Goal: Information Seeking & Learning: Learn about a topic

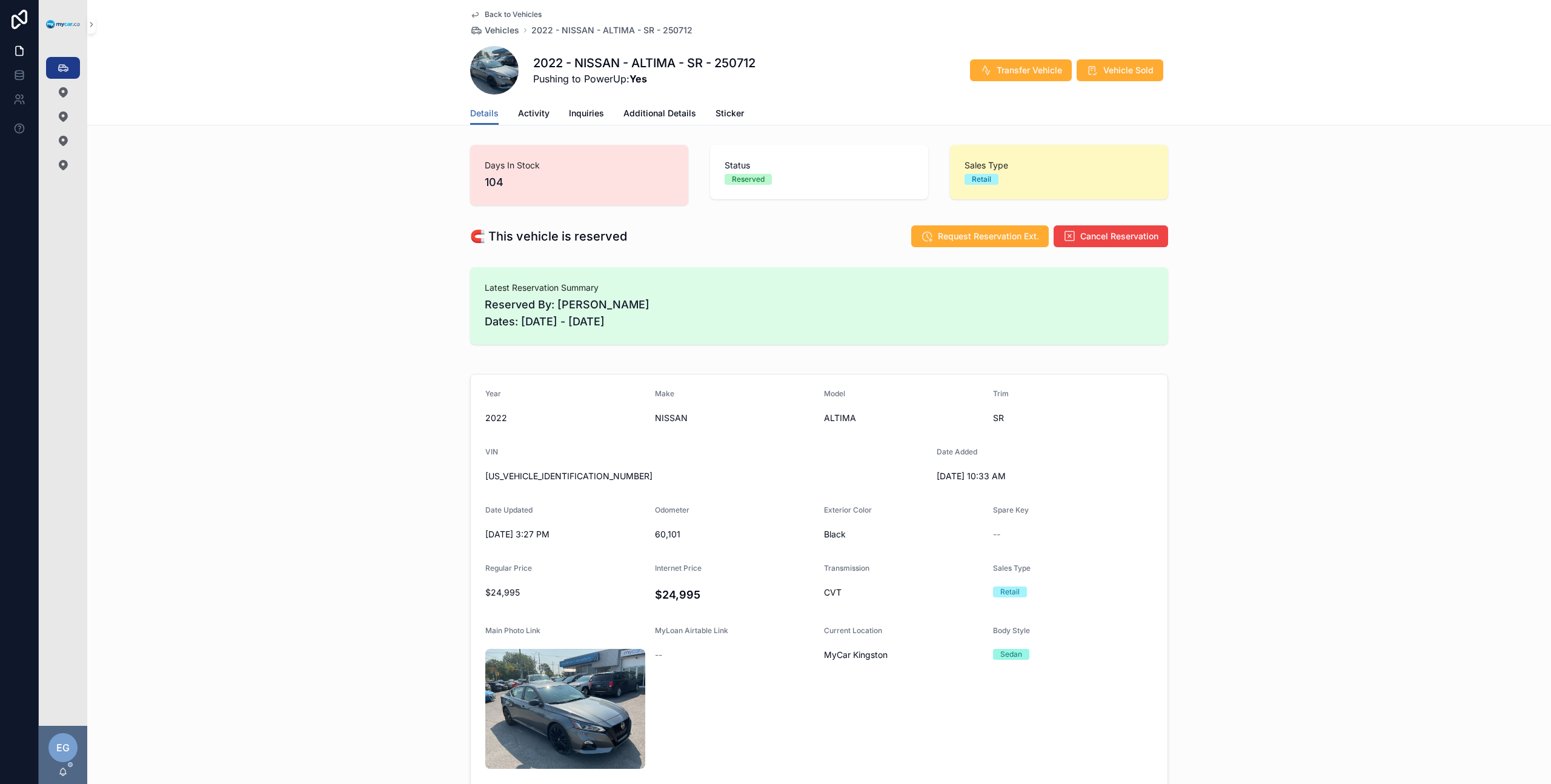
click at [258, 141] on div "Days In Stock 104 Status Reserved Sales Type Retail" at bounding box center [819, 175] width 1464 height 70
click at [76, 71] on link "Vehicles 363" at bounding box center [63, 68] width 34 height 22
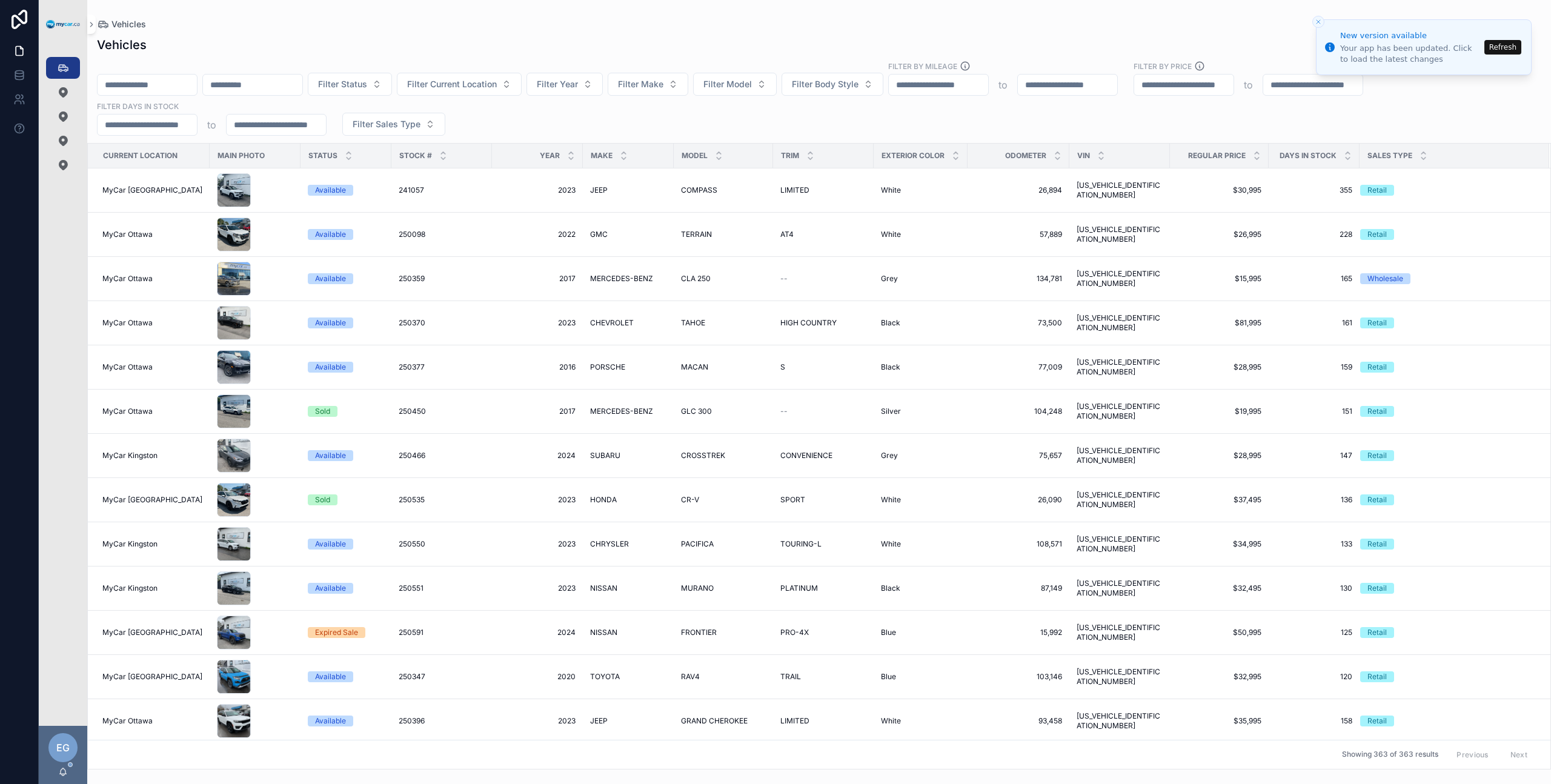
click at [676, 122] on div "Filter Status Filter Current Location Filter Year Filter Make Filter Model Filt…" at bounding box center [819, 98] width 1464 height 75
click at [663, 85] on span "Filter Make" at bounding box center [640, 84] width 45 height 12
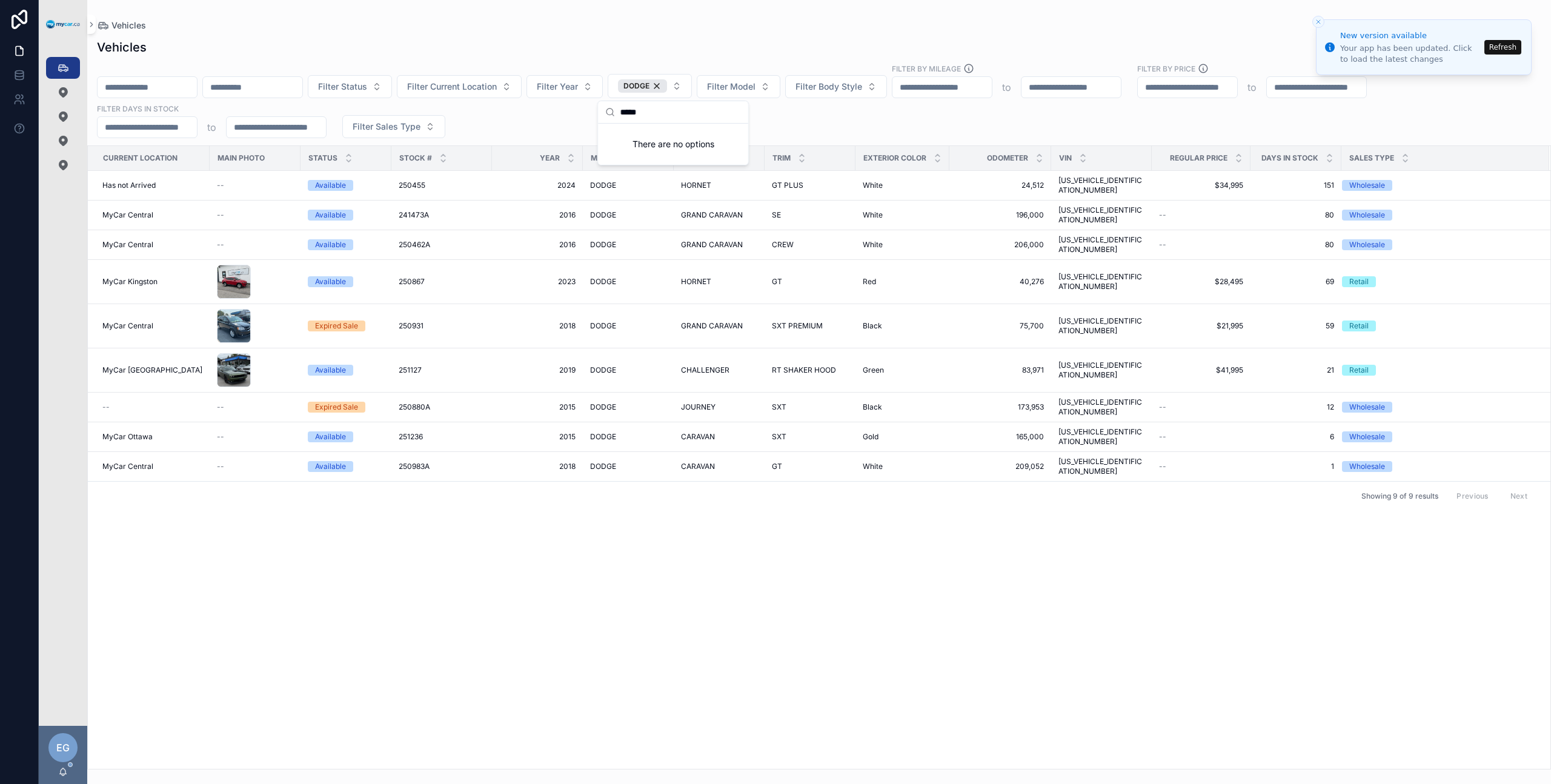
type input "*****"
click at [504, 120] on div "Filter Status Filter Current Location Filter Year DODGE Filter Model Filter Bod…" at bounding box center [819, 100] width 1464 height 75
click at [705, 403] on span "JOURNEY" at bounding box center [698, 407] width 35 height 10
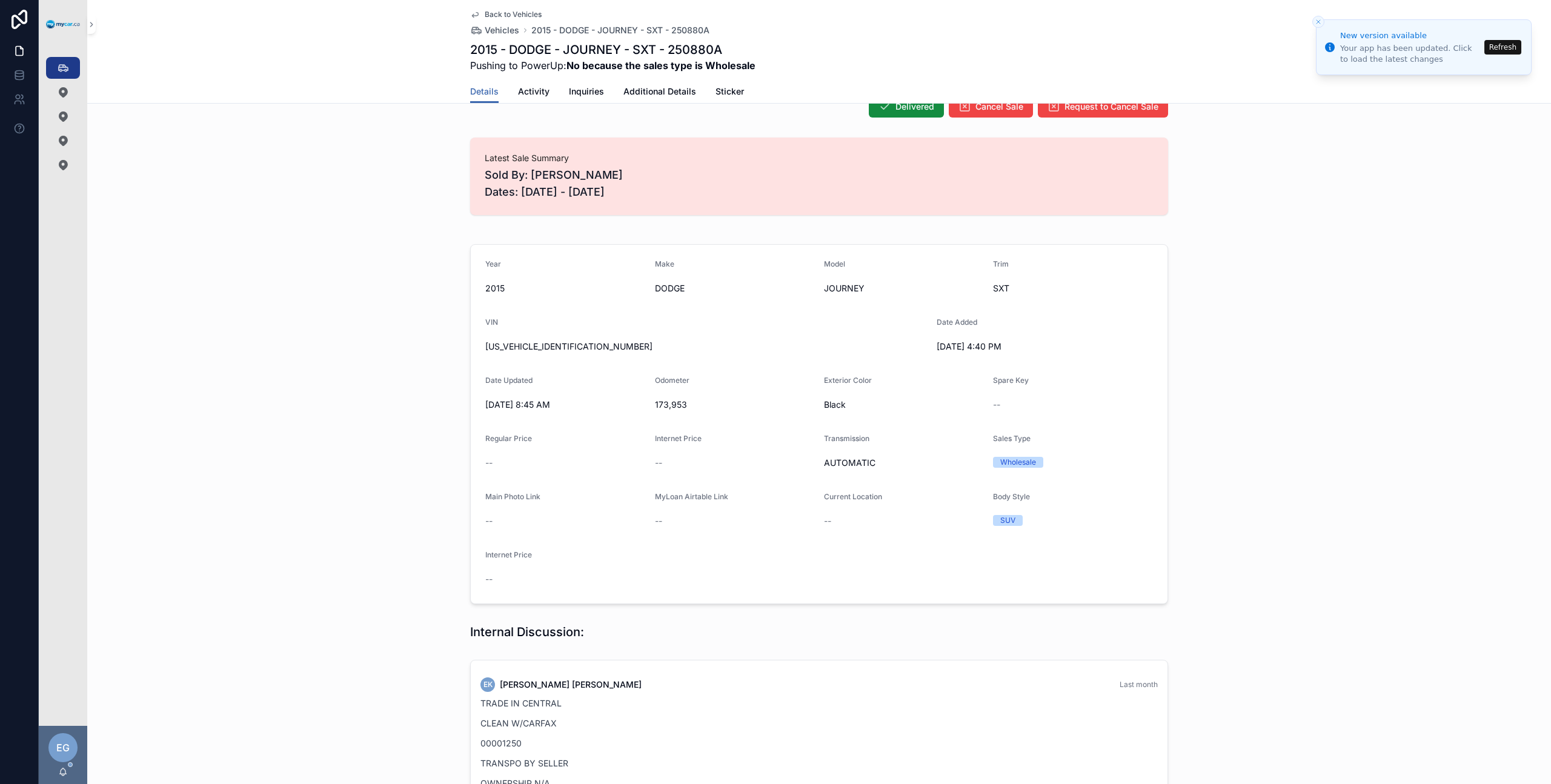
scroll to position [81, 0]
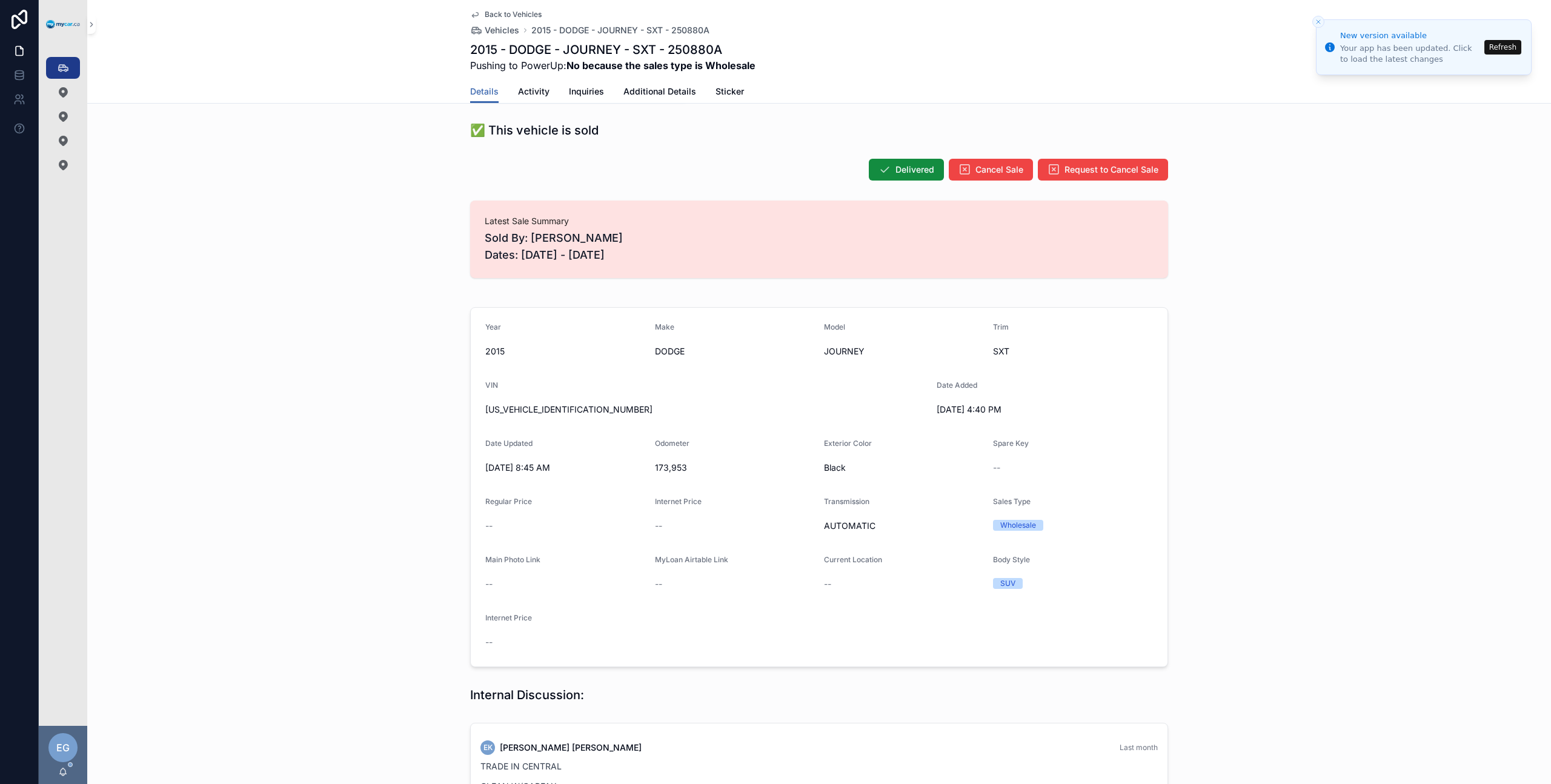
drag, startPoint x: 274, startPoint y: 183, endPoint x: 175, endPoint y: 77, distance: 145.0
click at [272, 176] on div "Delivered Cancel Sale Request to Cancel Sale" at bounding box center [819, 169] width 1464 height 33
click at [71, 68] on div "Vehicles 363" at bounding box center [63, 68] width 19 height 19
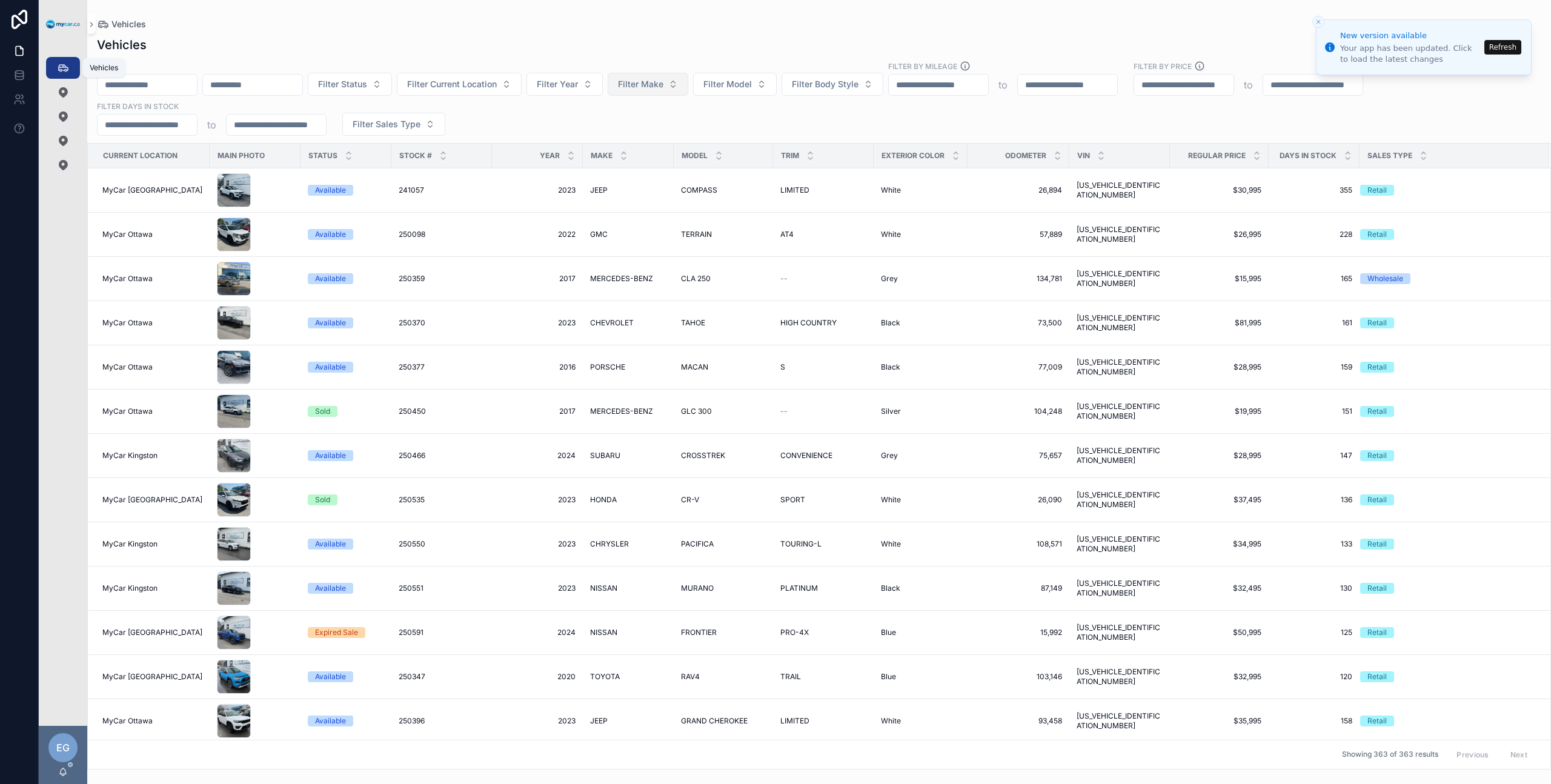
click at [688, 87] on button "Filter Make" at bounding box center [648, 84] width 81 height 23
type input "******"
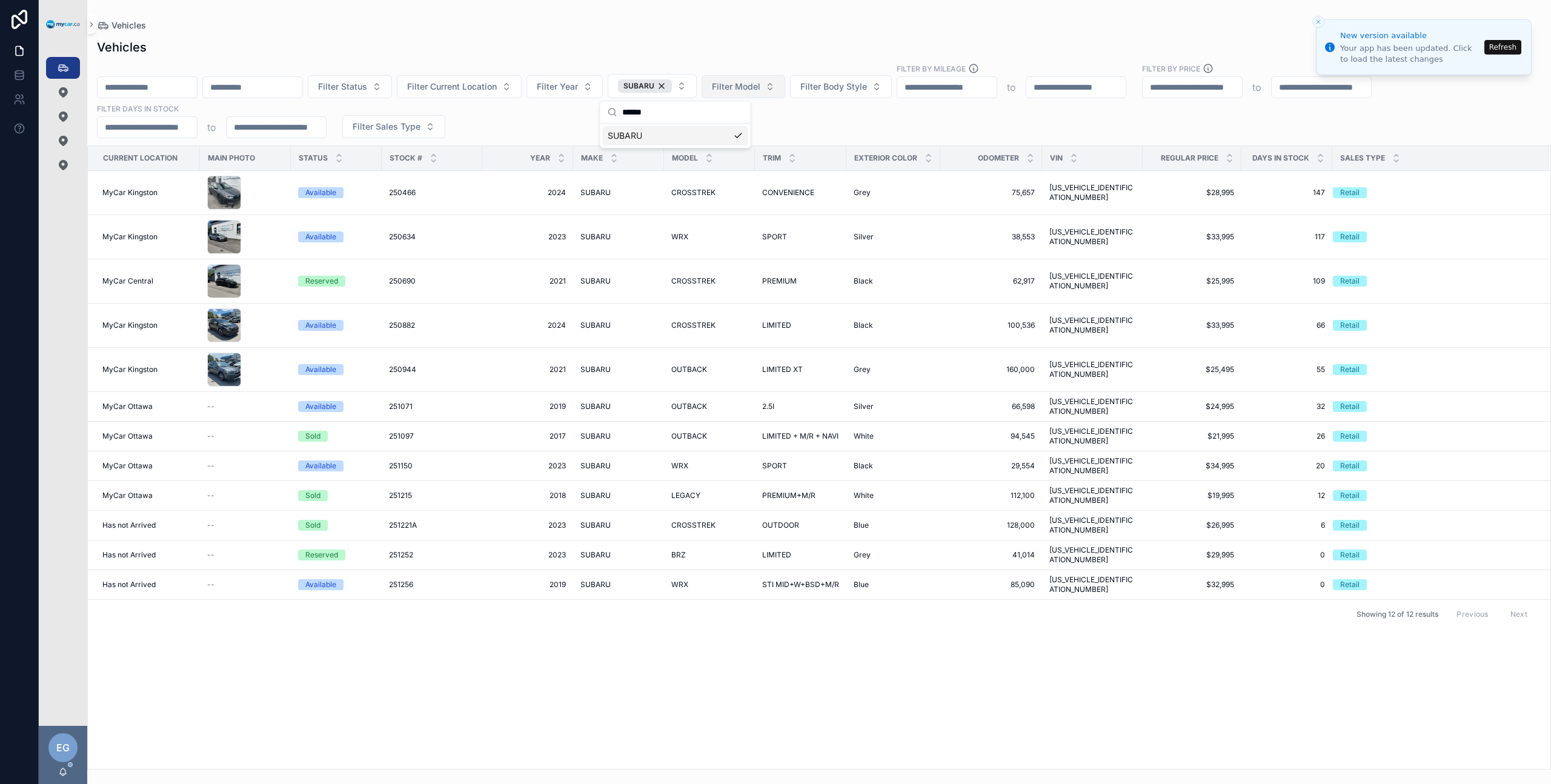
click at [761, 84] on span "Filter Model" at bounding box center [736, 87] width 48 height 12
click at [576, 108] on div "Filter Status Filter Current Location Filter Year SUBARU Filter Model Filter Bo…" at bounding box center [819, 100] width 1464 height 75
click at [387, 324] on td "250882 250882" at bounding box center [432, 325] width 100 height 44
click at [400, 322] on span "250882" at bounding box center [402, 325] width 26 height 10
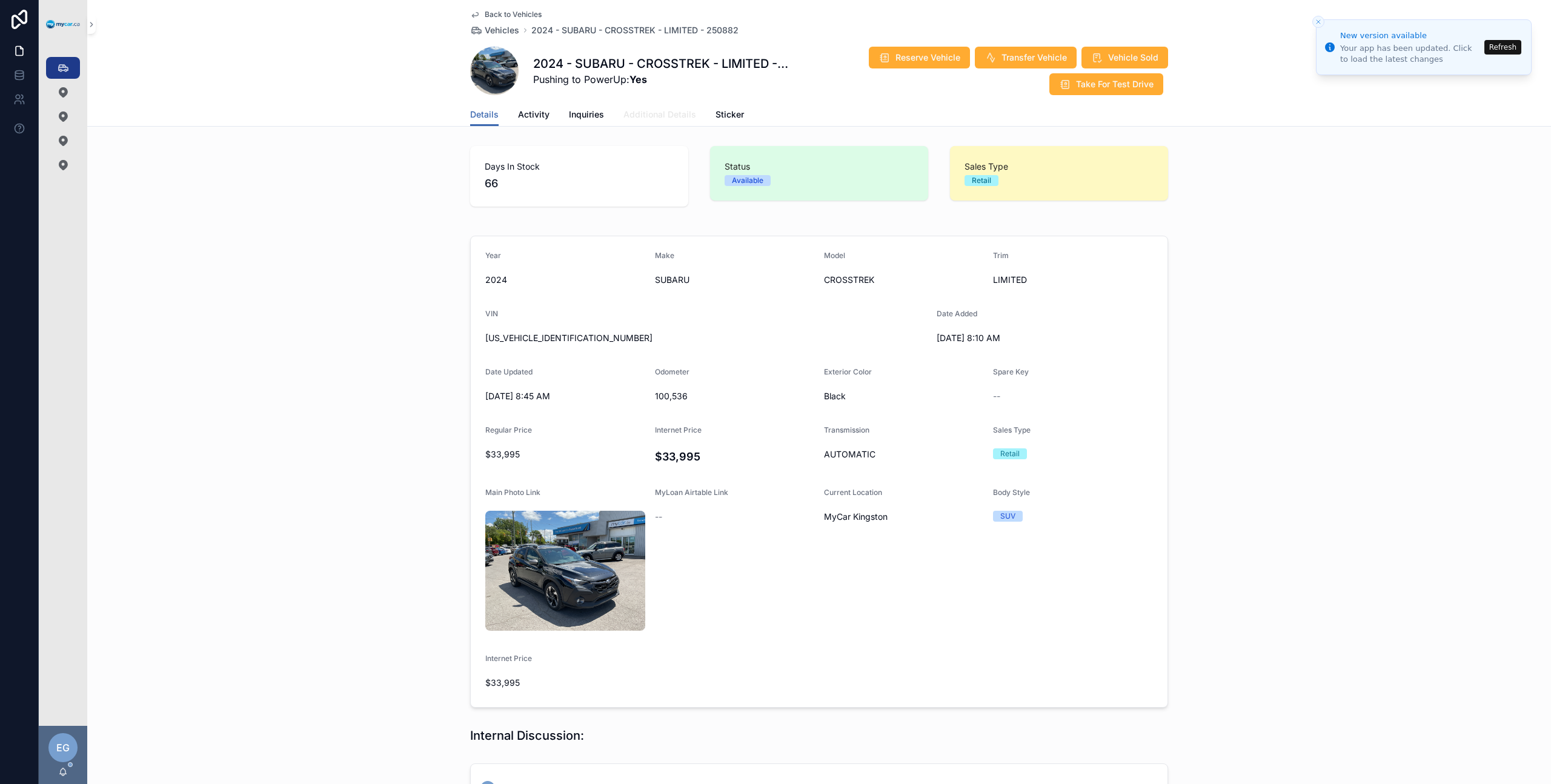
click at [658, 116] on span "Additional Details" at bounding box center [660, 115] width 72 height 12
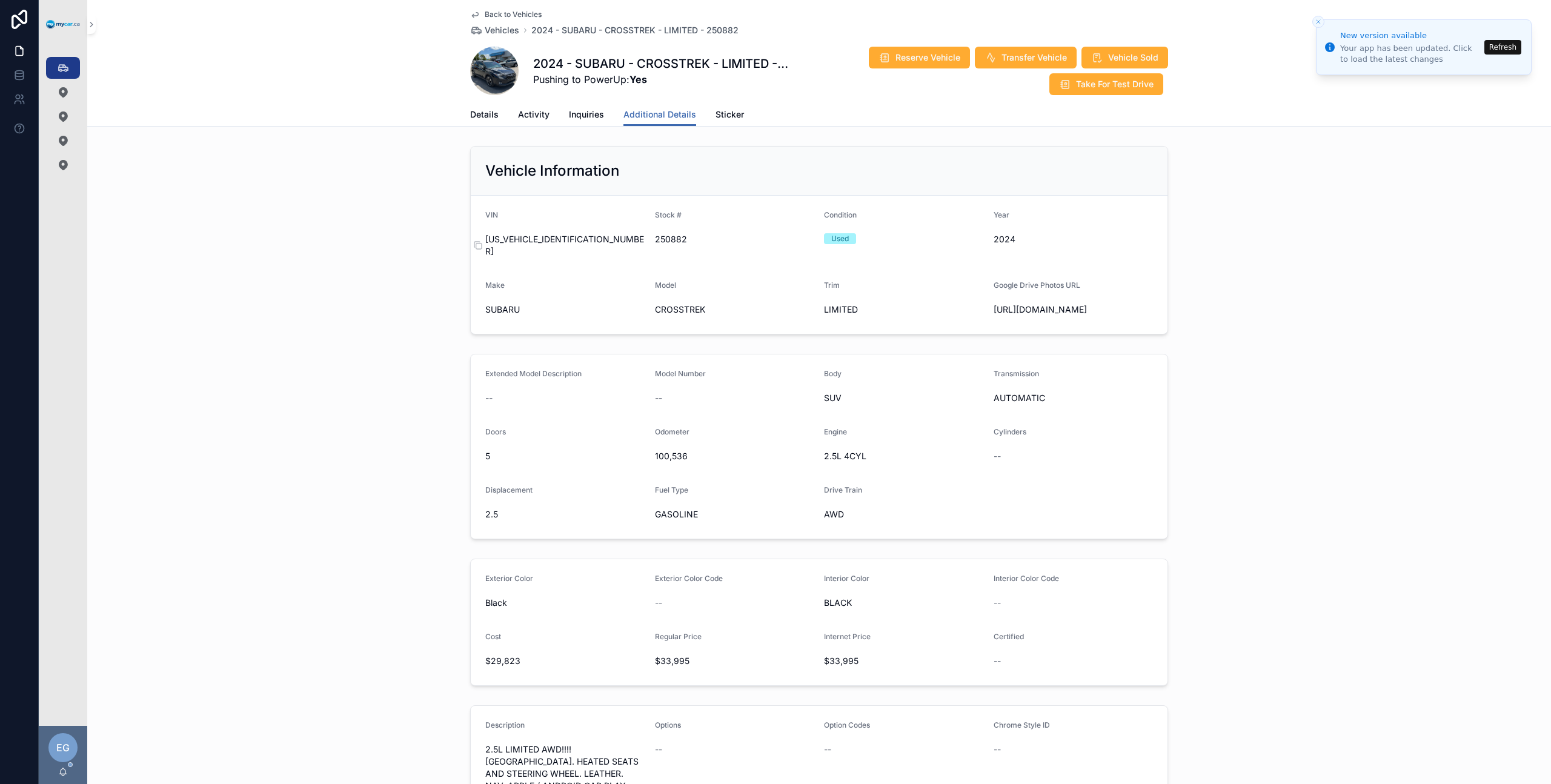
click at [556, 240] on span "JF2GUHNC0RH204740" at bounding box center [566, 245] width 160 height 24
copy span "JF2GUHNC0RH204740"
click at [484, 123] on link "Details" at bounding box center [484, 115] width 28 height 24
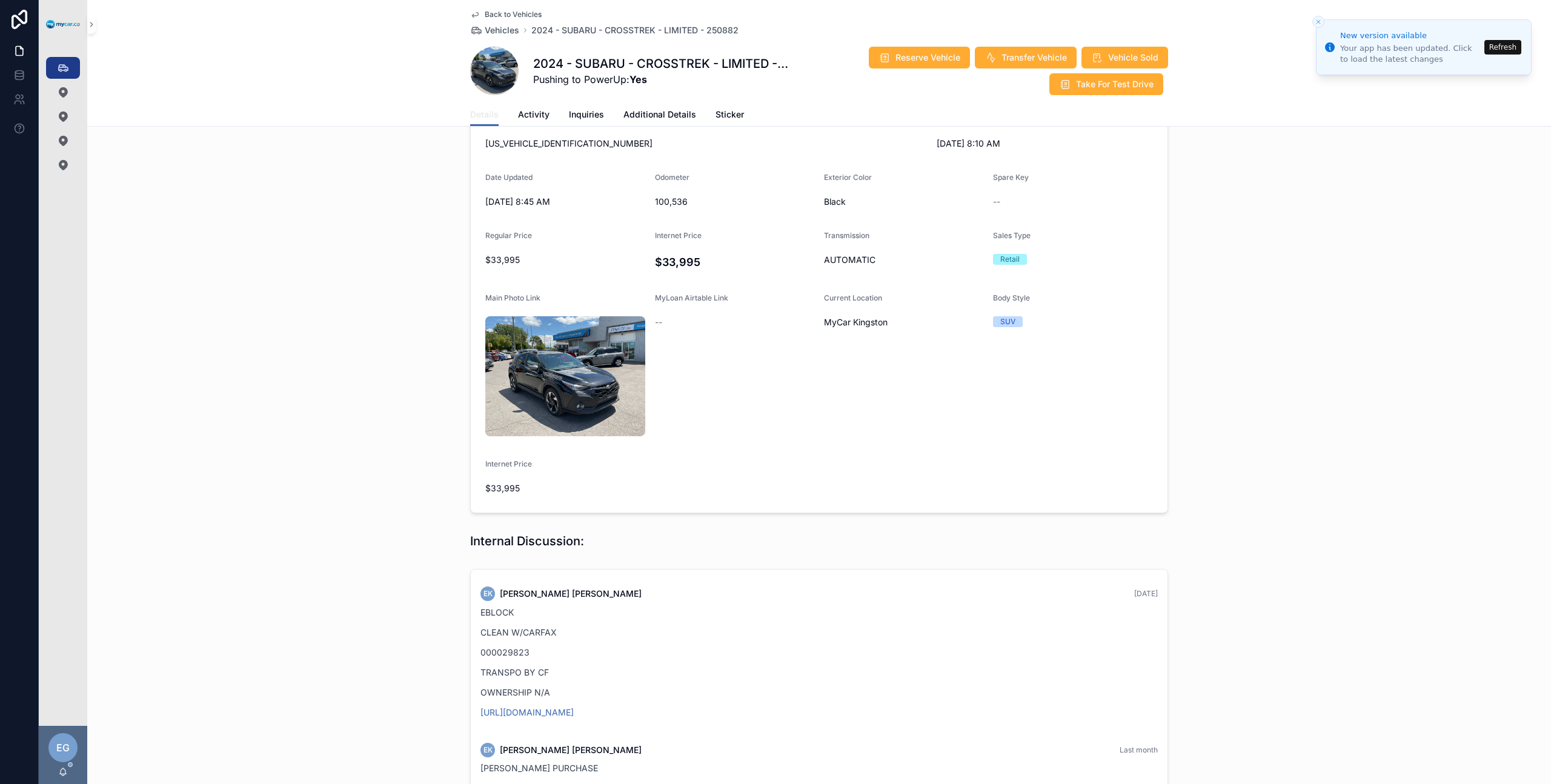
scroll to position [213, 0]
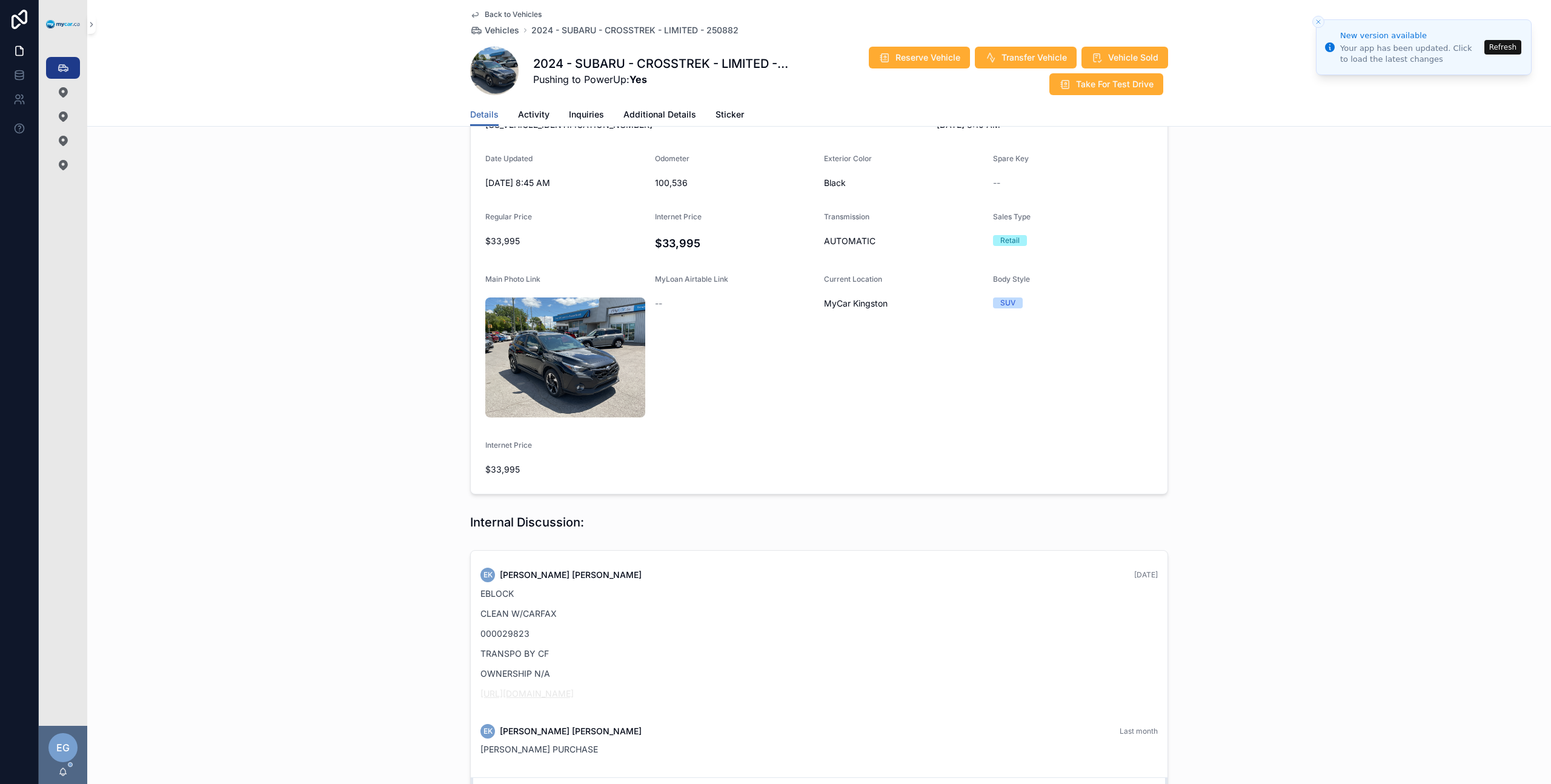
click at [535, 688] on link "https://graph.eblock.com/share/q0YLHOx9LGMIgqJ4" at bounding box center [527, 693] width 94 height 11
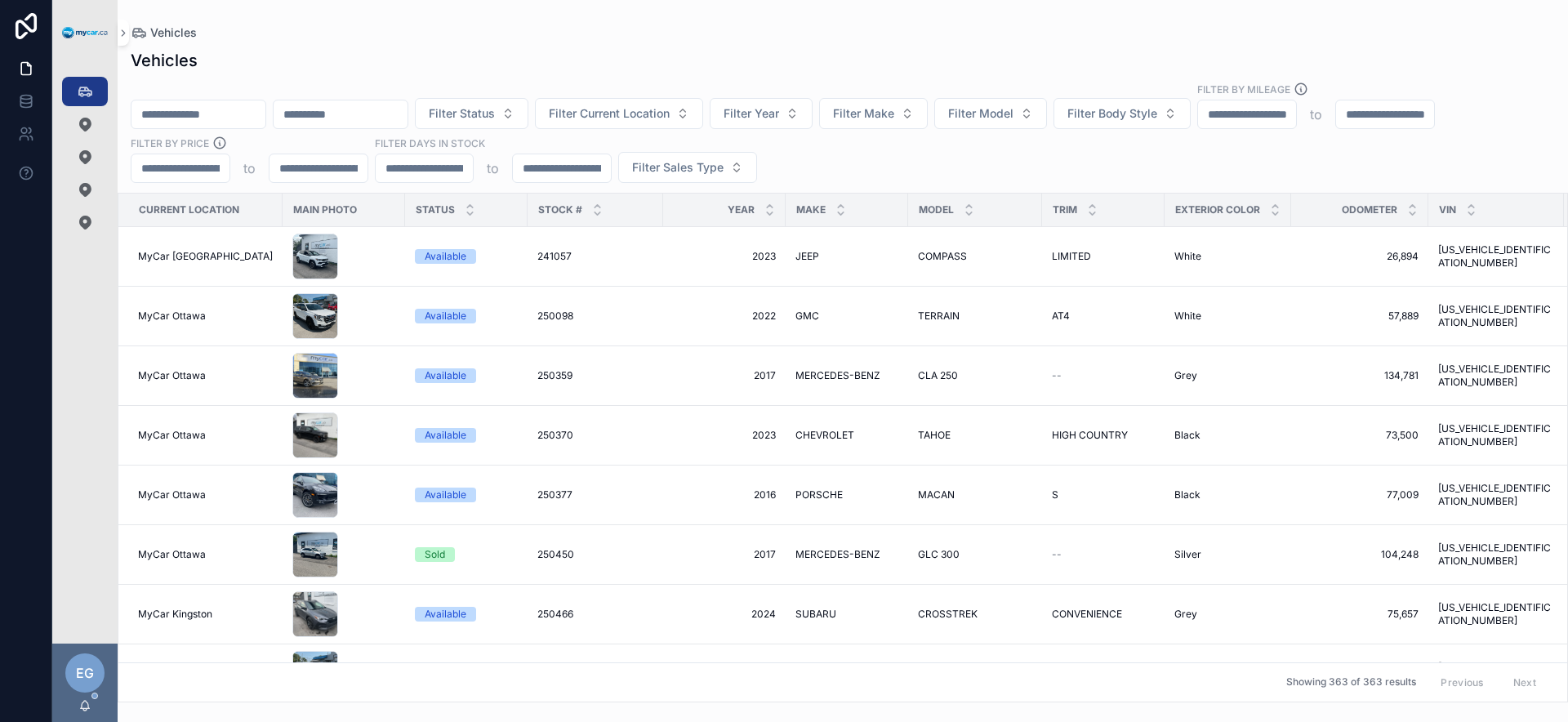
click at [916, 153] on div "Filter Status Filter Current Location Filter Year Filter Make Filter Model Filt…" at bounding box center [842, 132] width 1450 height 101
click at [928, 114] on button "Filter Make" at bounding box center [873, 113] width 109 height 31
type input "****"
click at [906, 178] on div "CHEVROLET" at bounding box center [916, 179] width 196 height 26
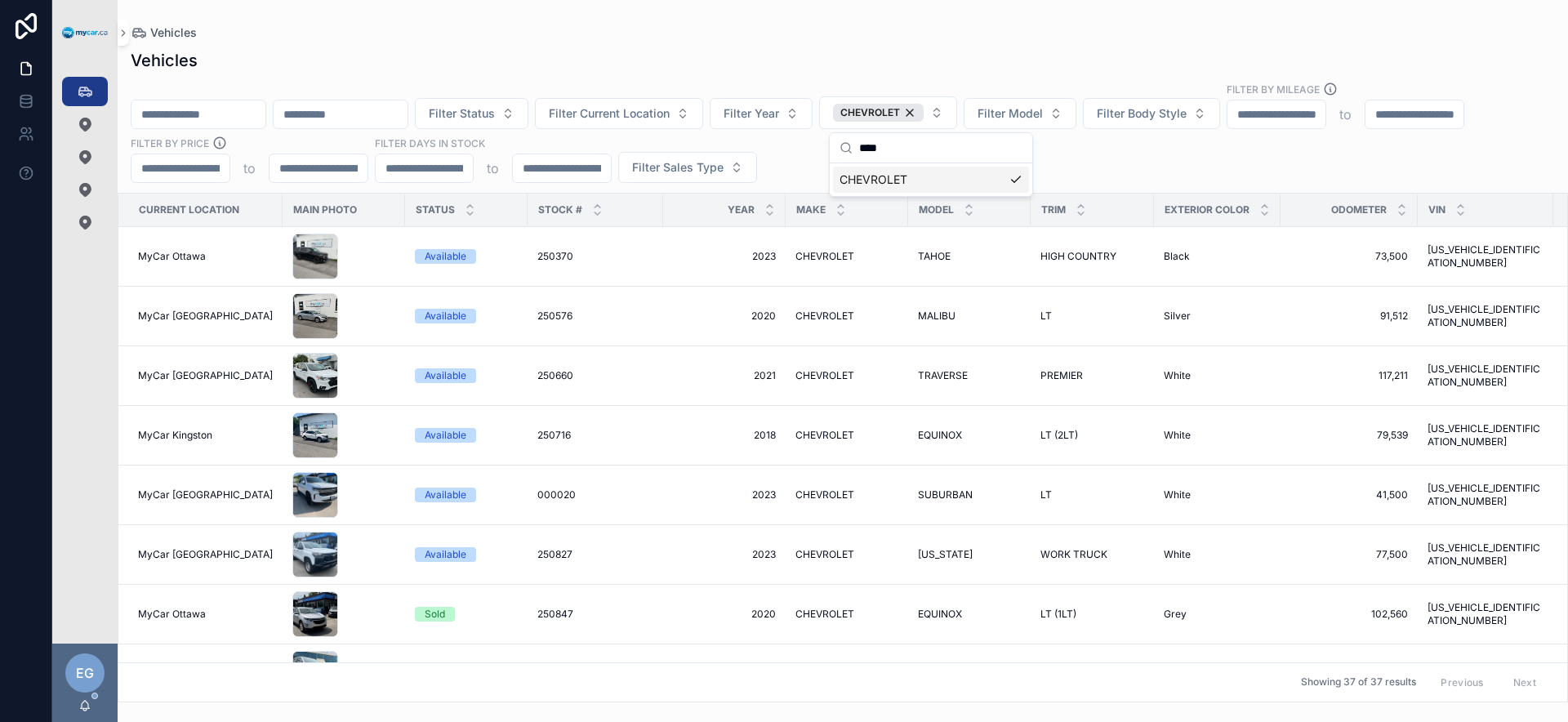
scroll to position [0, 271]
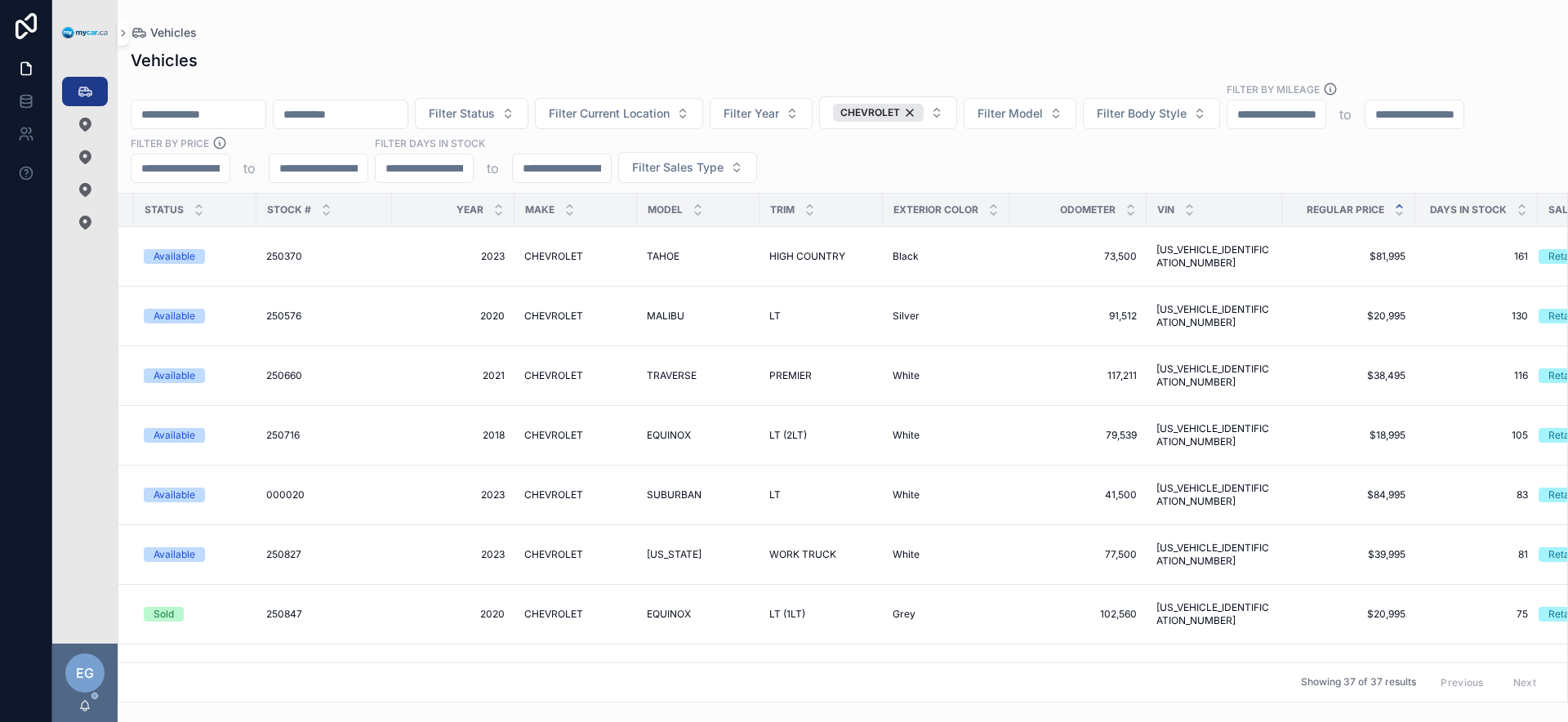
click at [1397, 205] on icon "scrollable content" at bounding box center [1399, 206] width 6 height 3
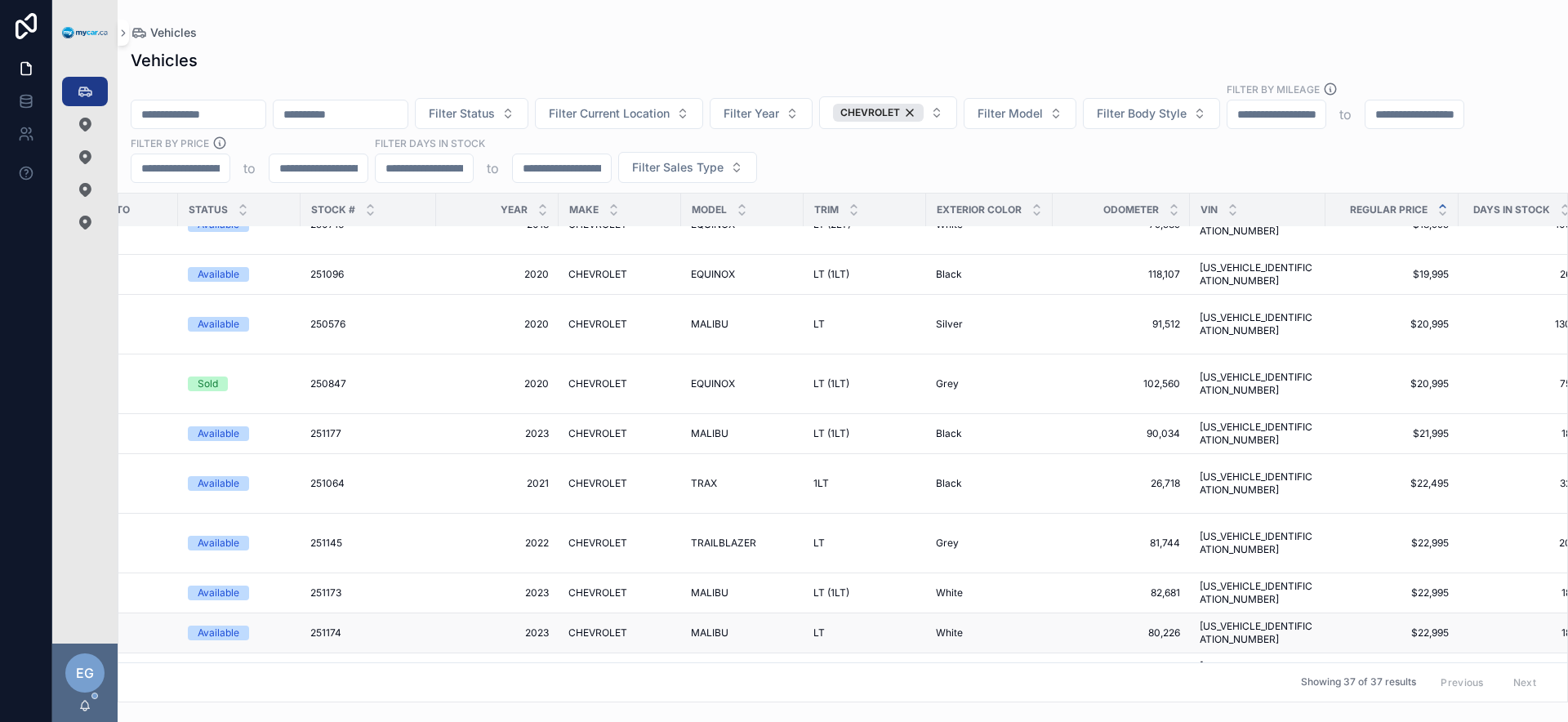
scroll to position [228, 227]
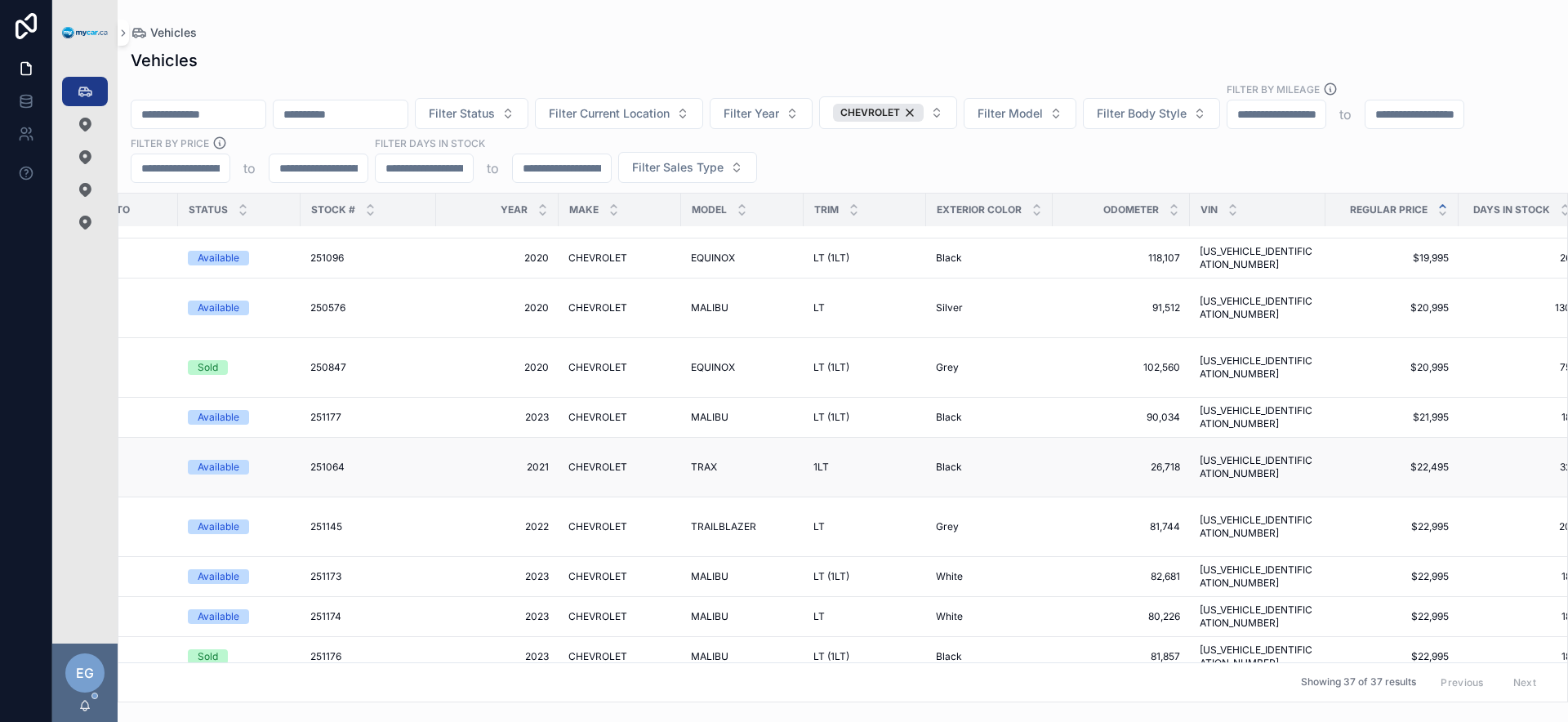
click at [936, 461] on span "Black" at bounding box center [948, 467] width 26 height 13
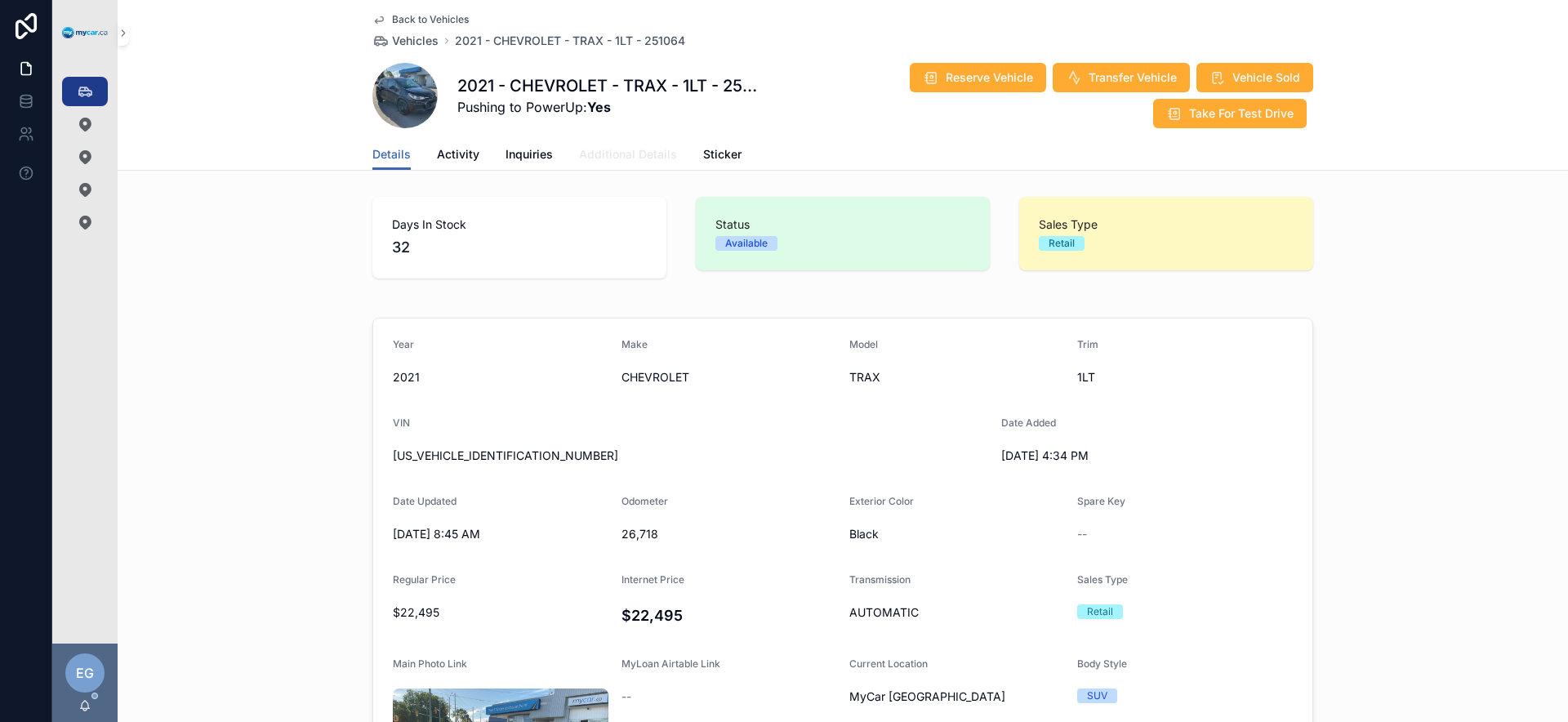
click at [609, 153] on span "Additional Details" at bounding box center [628, 154] width 98 height 17
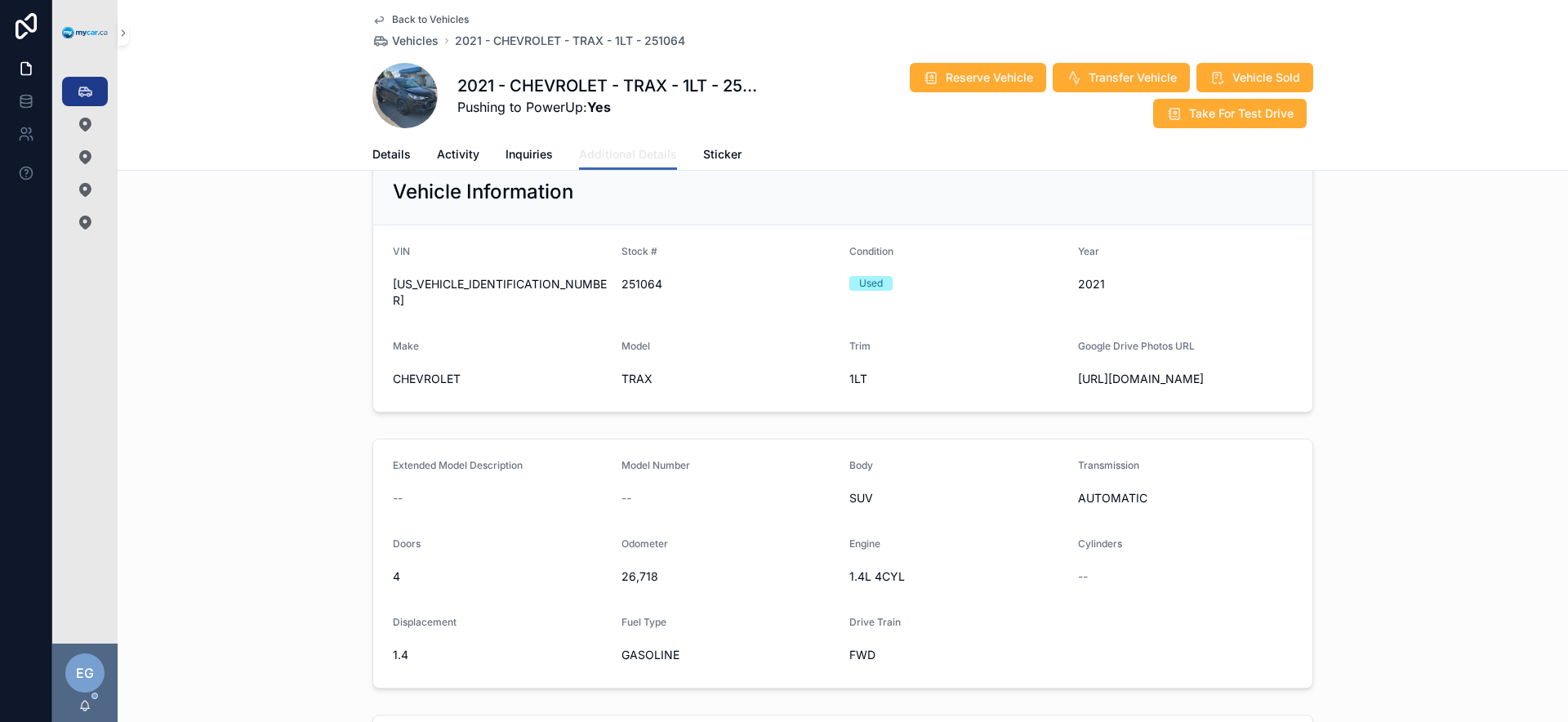
scroll to position [284, 0]
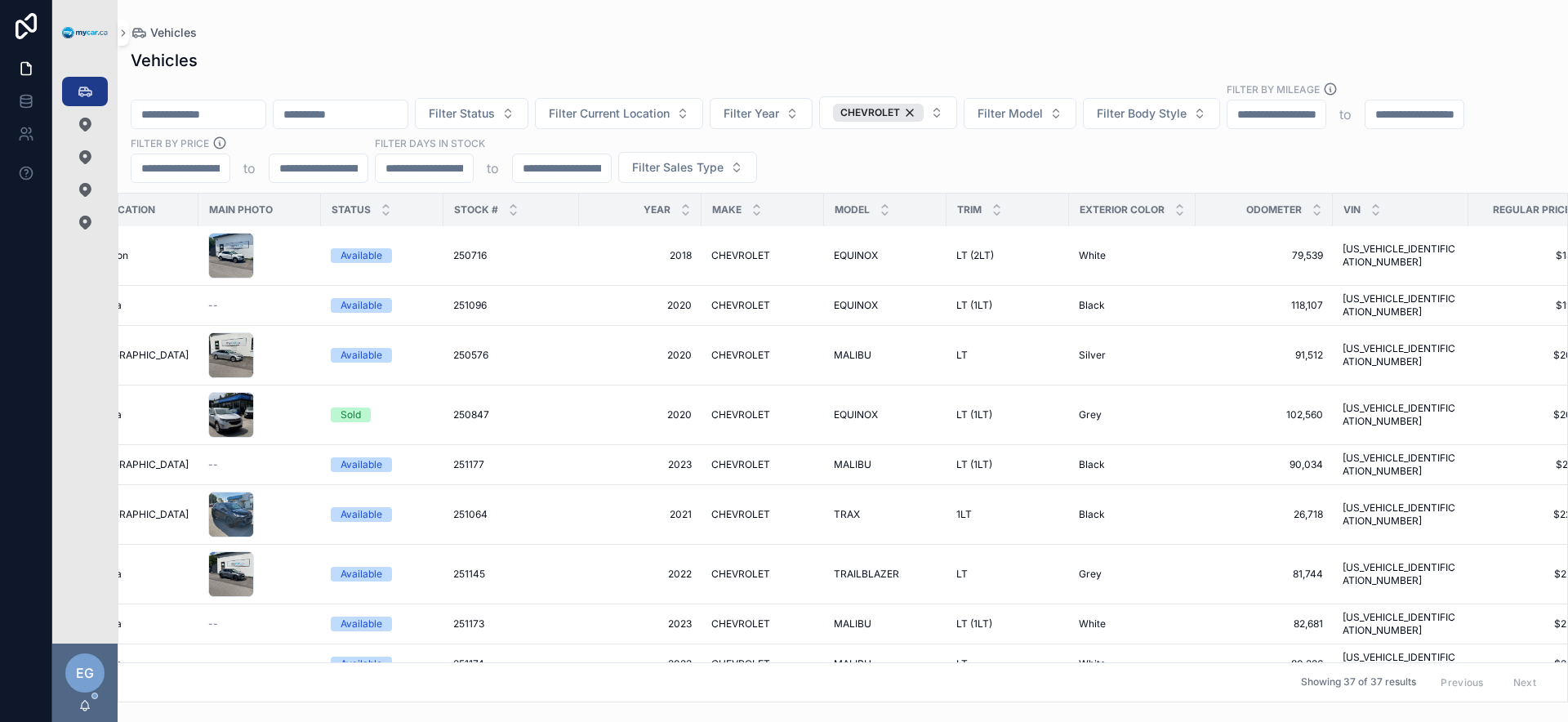
scroll to position [180, 0]
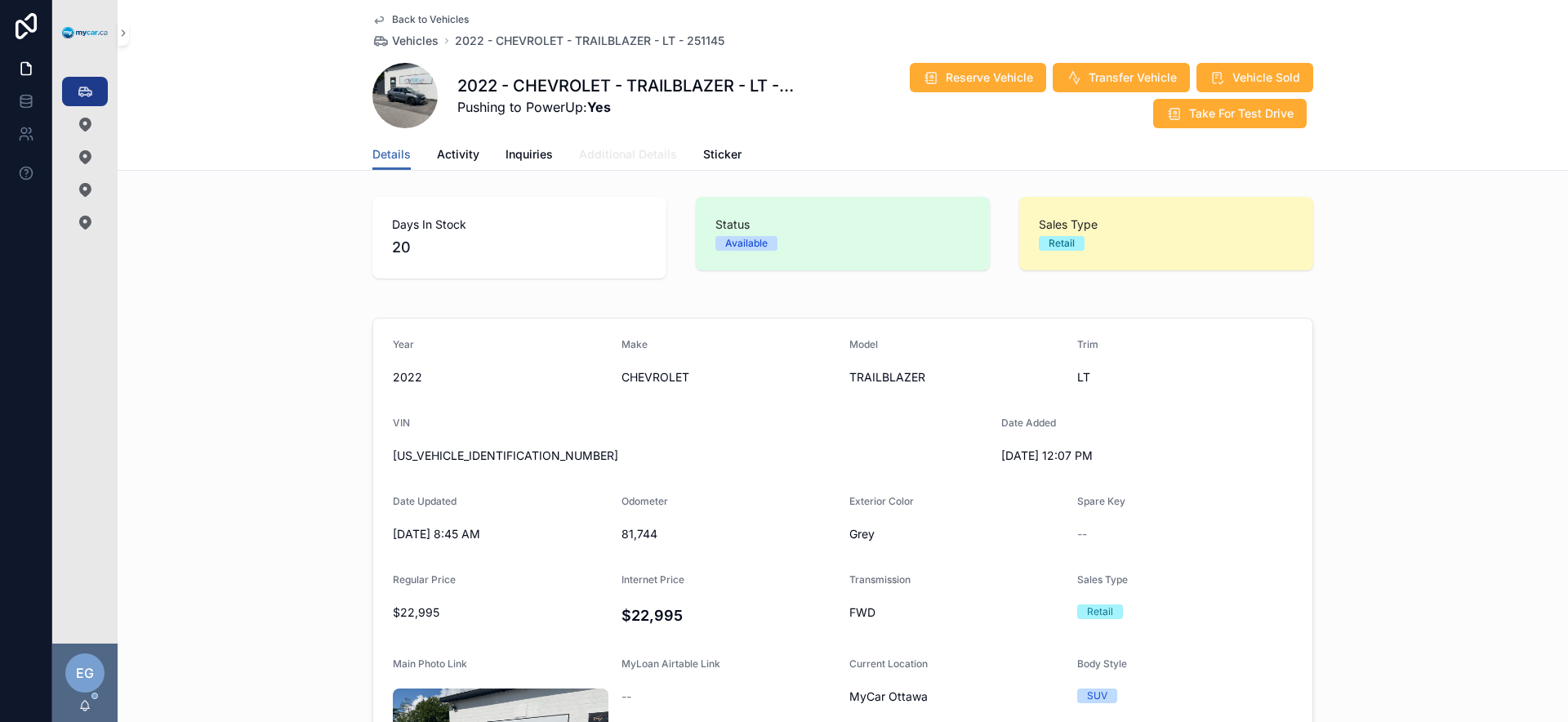
click at [647, 158] on span "Additional Details" at bounding box center [628, 154] width 98 height 17
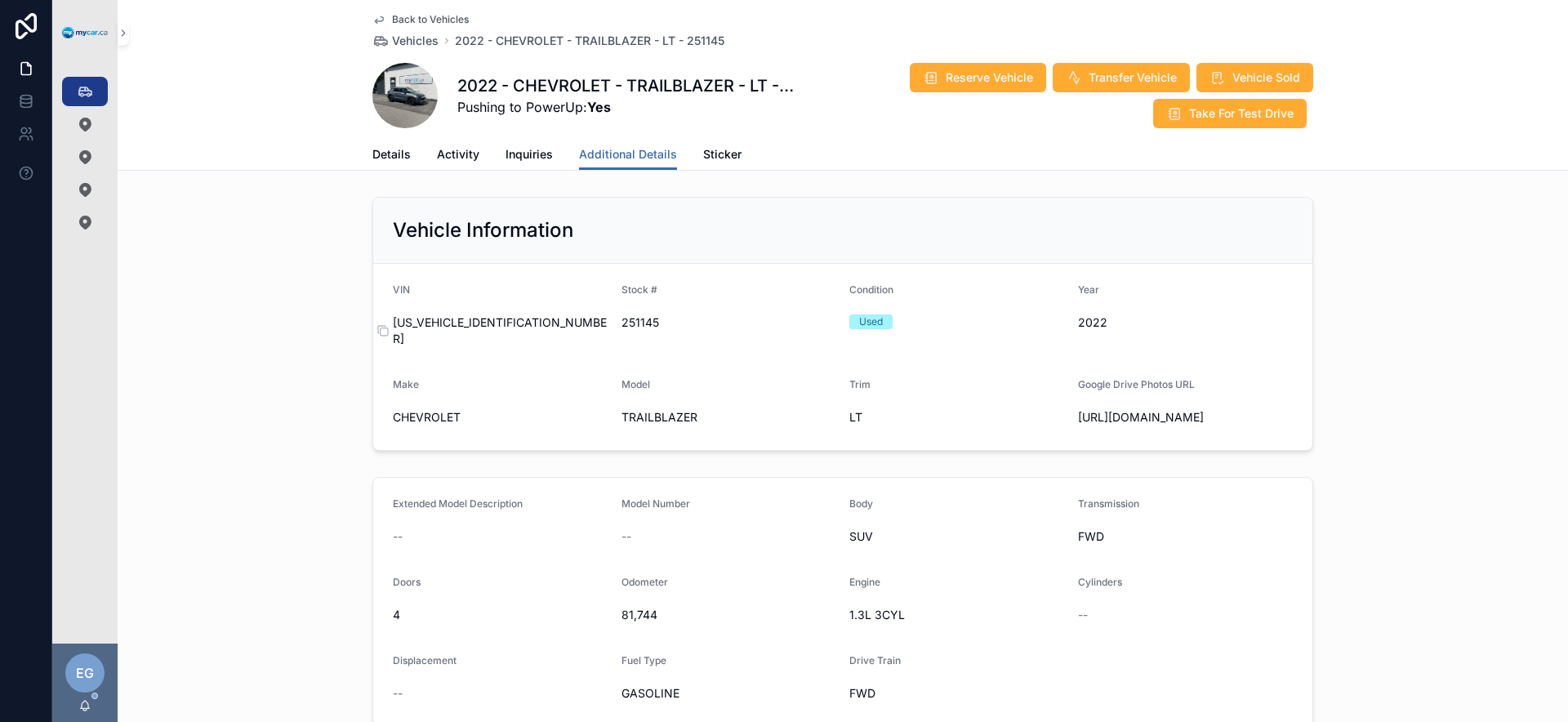
click at [494, 326] on span "KL79MPSL5NB075314" at bounding box center [501, 331] width 215 height 33
copy span "KL79MPSL5NB075314"
